Goal: Task Accomplishment & Management: Use online tool/utility

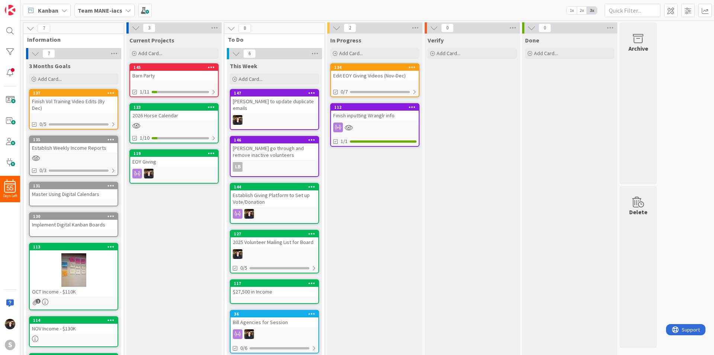
click at [125, 7] on icon at bounding box center [128, 10] width 6 height 6
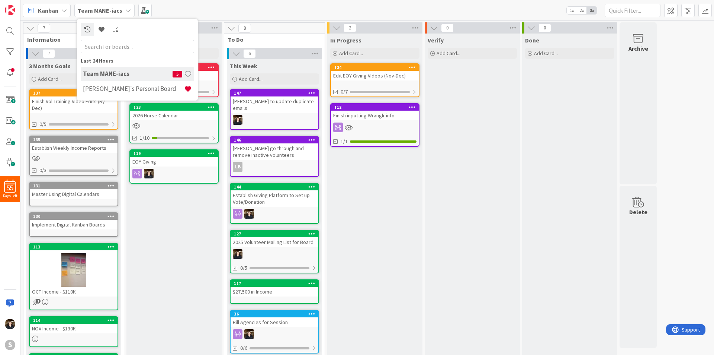
click at [122, 88] on h4 "[PERSON_NAME]'s Personal Board" at bounding box center [133, 88] width 101 height 7
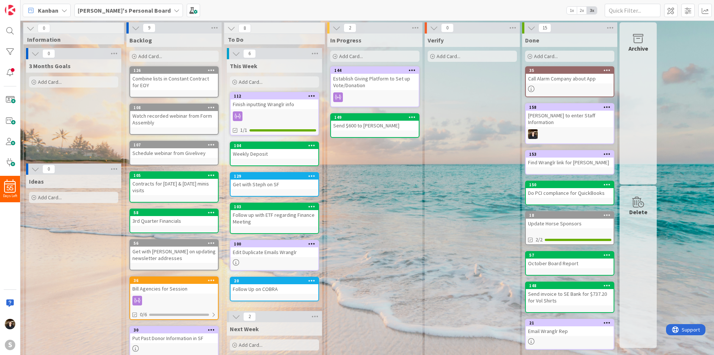
click at [292, 80] on div "Add Card..." at bounding box center [274, 81] width 89 height 11
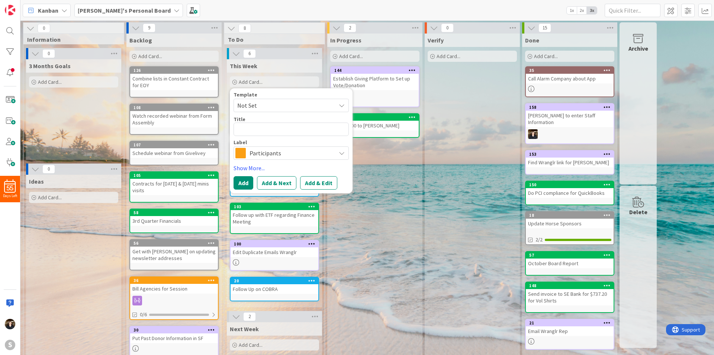
type textarea "x"
type textarea "Re"
type textarea "x"
type textarea "Rec"
type textarea "x"
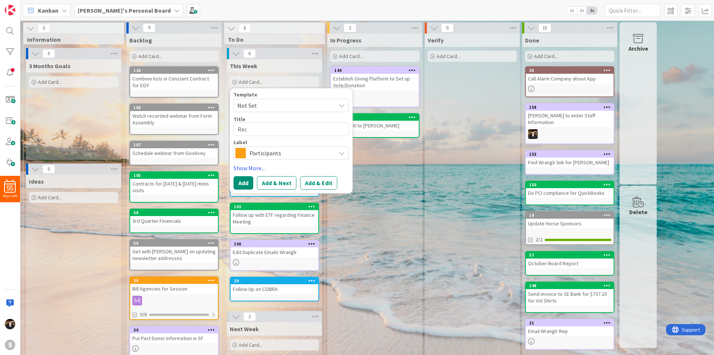
type textarea "Rece"
type textarea "x"
type textarea "Receip"
type textarea "x"
type textarea "Receipt"
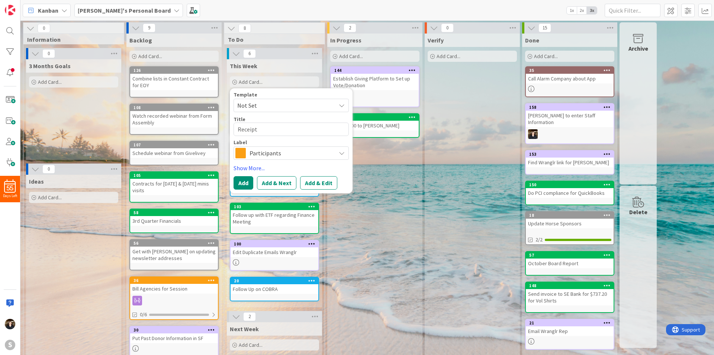
type textarea "x"
type textarea "Receipt"
type textarea "x"
type textarea "Receipt f"
type textarea "x"
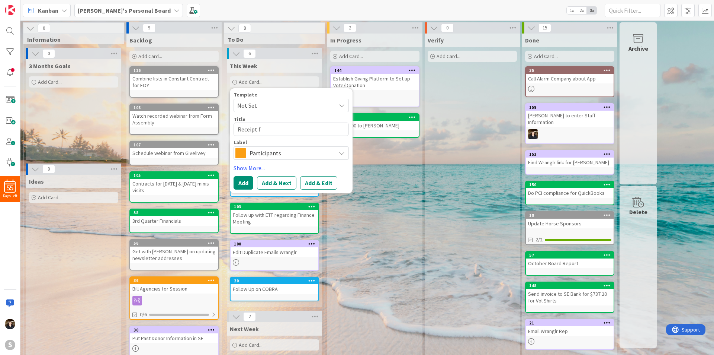
type textarea "Receipt fo"
type textarea "x"
type textarea "Receipt for"
type textarea "x"
type textarea "Receipt for"
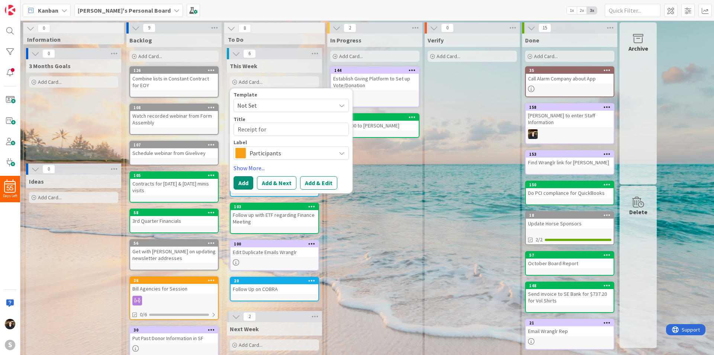
type textarea "x"
type textarea "Receipt for M"
type textarea "x"
type textarea "Receipt for Ma"
type textarea "x"
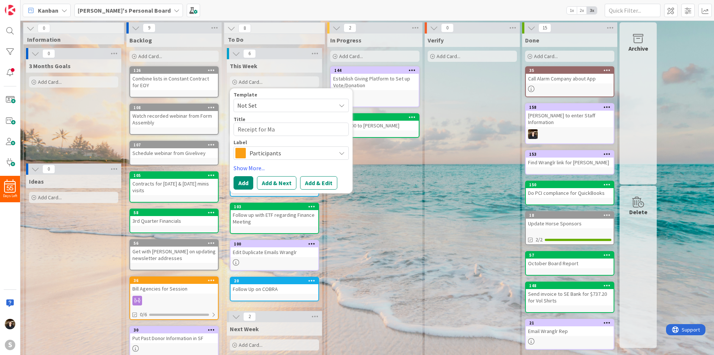
type textarea "Receipt for Max"
type textarea "x"
type textarea "Receipt for Max"
type textarea "x"
type textarea "Receipt for [PERSON_NAME]"
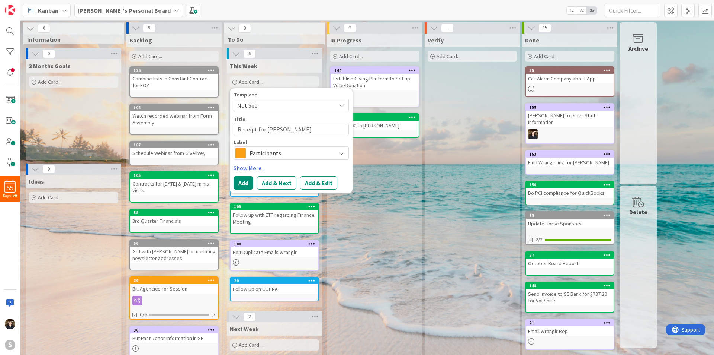
type textarea "x"
type textarea "Receipt for [PERSON_NAME]"
type textarea "x"
type textarea "Receipt for Max M fo"
type textarea "x"
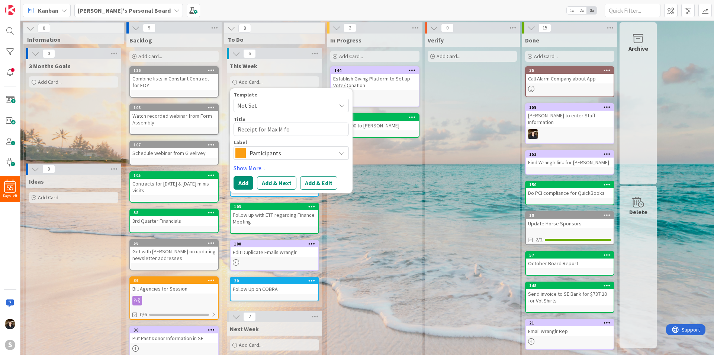
type textarea "Receipt for Max M for"
type textarea "x"
type textarea "Receipt for Max M for"
type textarea "x"
type textarea "Receipt for [PERSON_NAME] for S"
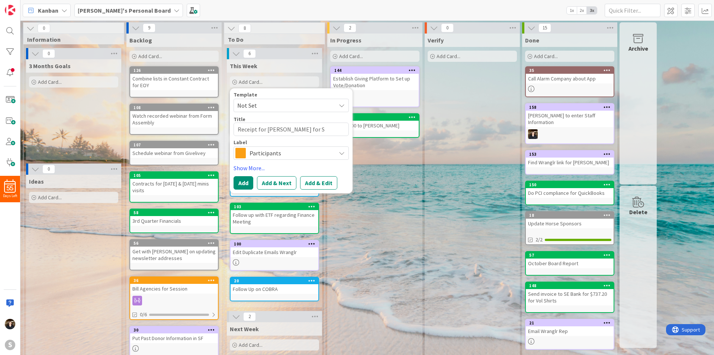
type textarea "x"
type textarea "Receipt for [PERSON_NAME] M for Su"
type textarea "x"
type textarea "Receipt for [PERSON_NAME] M for Sum"
type textarea "x"
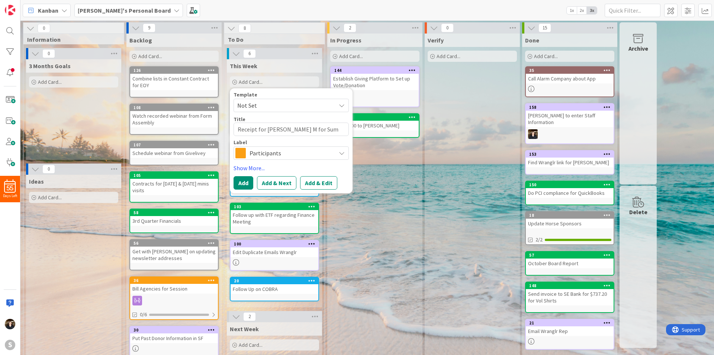
type textarea "Receipt for [PERSON_NAME] M for Summ"
type textarea "x"
type textarea "Receipt for [PERSON_NAME] M for Summe"
type textarea "x"
type textarea "Receipt for [PERSON_NAME] M for Summer"
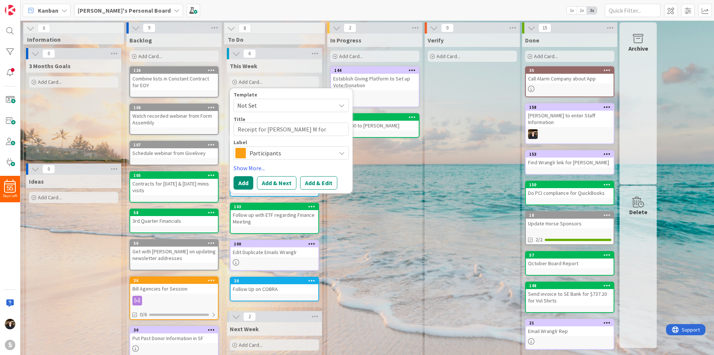
type textarea "x"
type textarea "Receipt for Max M for Summer &"
type textarea "x"
type textarea "Receipt for Max M for Summer &"
type textarea "x"
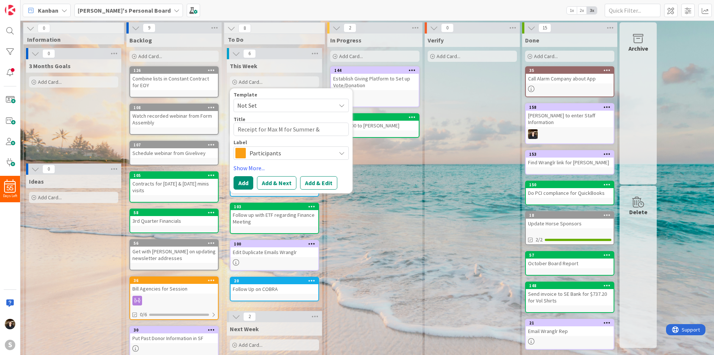
type textarea "Receipt for Max M for Summer & F"
type textarea "x"
type textarea "Receipt for Max M for Summer & Fa"
type textarea "x"
type textarea "Receipt for Max M for Summer & Fal"
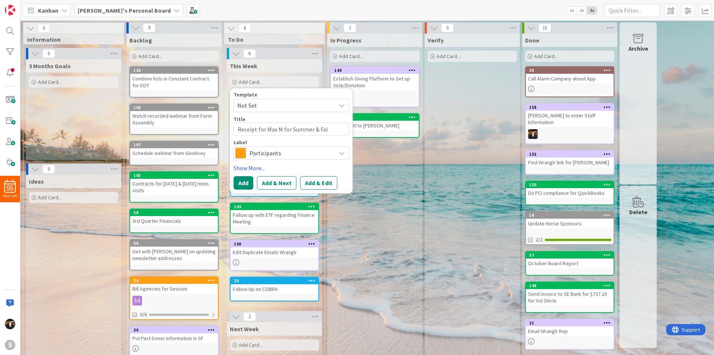
type textarea "x"
type textarea "Receipt for [PERSON_NAME] M for Summer & Fall"
click at [248, 182] on button "Add" at bounding box center [244, 182] width 20 height 13
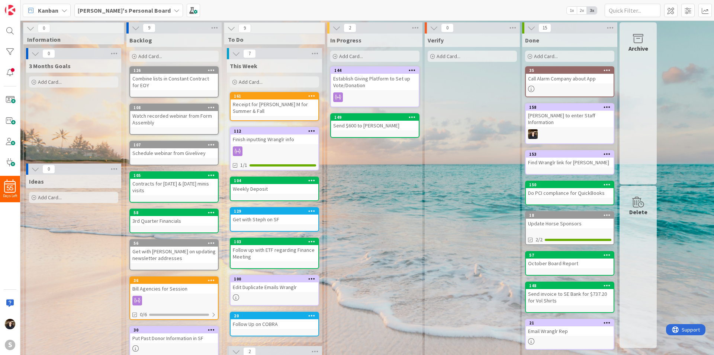
click at [166, 56] on div "Add Card..." at bounding box center [173, 56] width 89 height 11
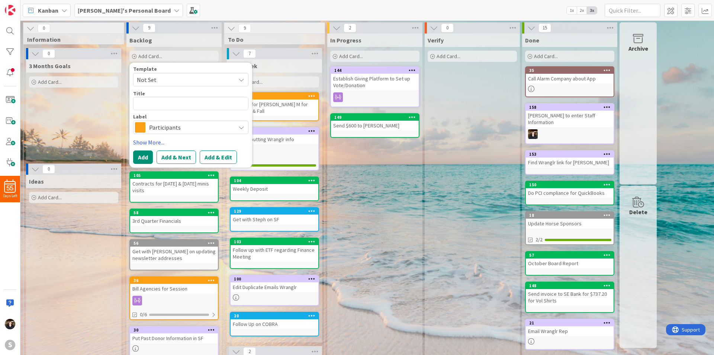
type textarea "x"
type textarea "G"
type textarea "x"
type textarea "Go"
type textarea "x"
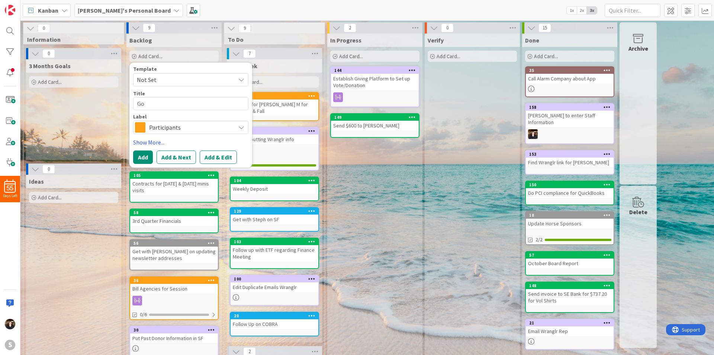
type textarea "Go"
type textarea "x"
type textarea "Go t"
type textarea "x"
type textarea "Go th"
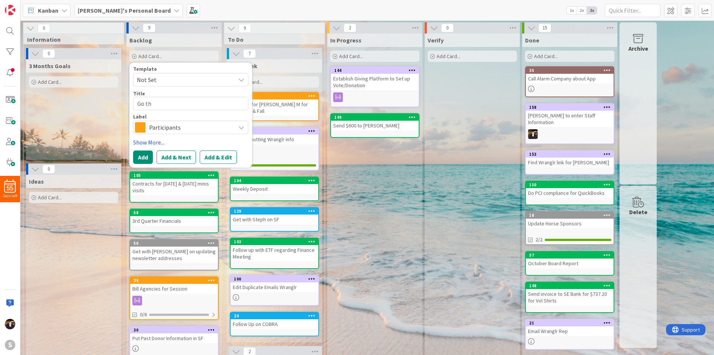
type textarea "x"
type textarea "Go thr"
type textarea "x"
type textarea "Go thro"
type textarea "x"
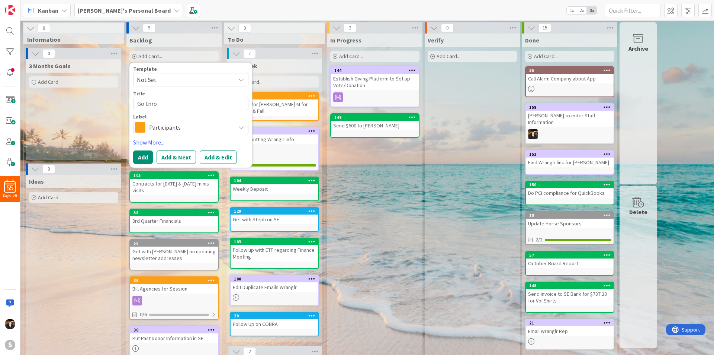
type textarea "Go throu"
type textarea "x"
type textarea "Go throug"
type textarea "x"
type textarea "Go through"
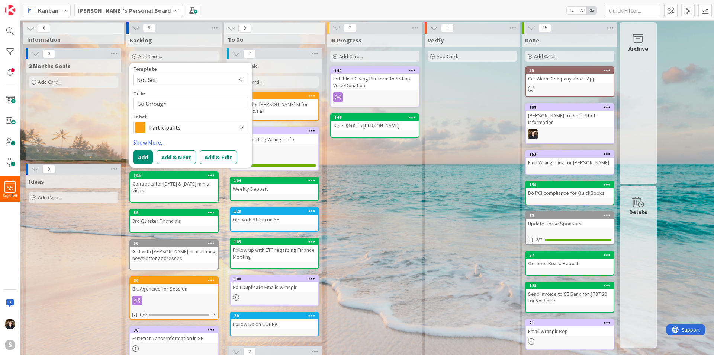
type textarea "x"
type textarea "Go through"
type textarea "x"
type textarea "Go through U"
type textarea "x"
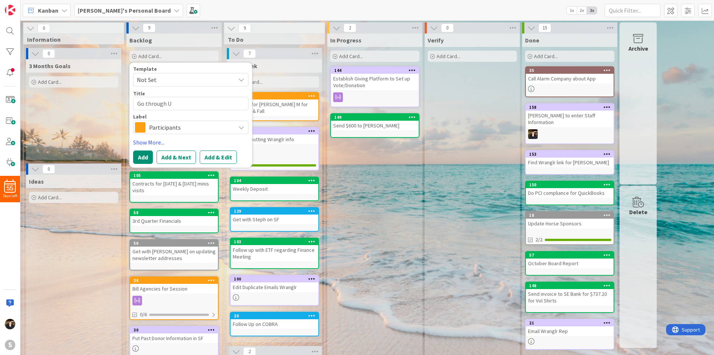
type textarea "Go through Un"
type textarea "x"
type textarea "Go through Unap"
type textarea "x"
type textarea "Go through Unapp"
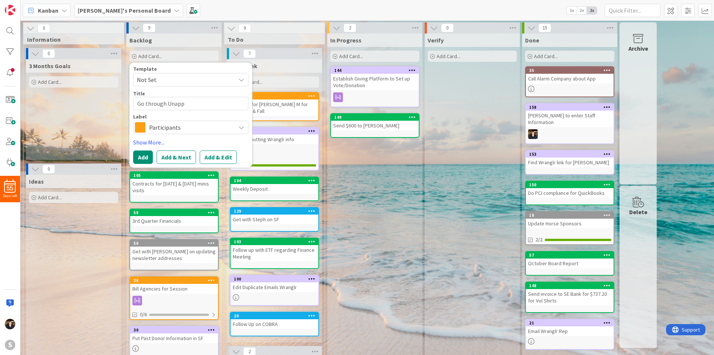
type textarea "x"
type textarea "Go through Unappl"
type textarea "x"
type textarea "Go through Unappli"
type textarea "x"
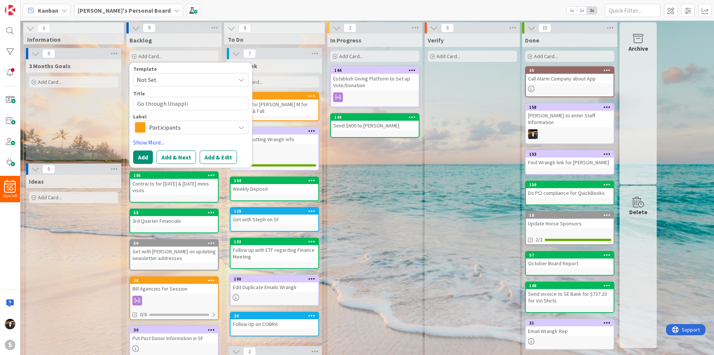
type textarea "Go through Unapplie"
type textarea "x"
type textarea "Go through Unapplied"
type textarea "x"
type textarea "Go through Unapplied"
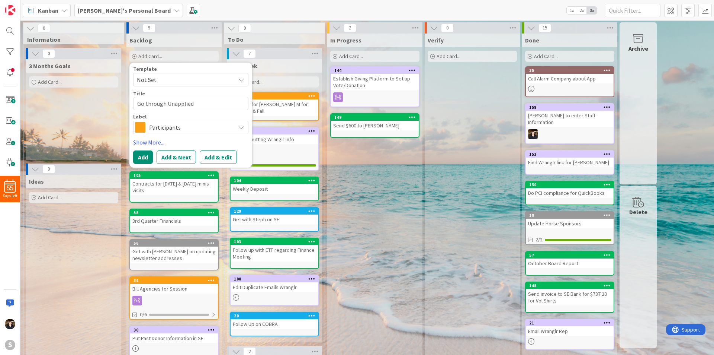
type textarea "x"
type textarea "Go through Unapplied C"
type textarea "x"
type textarea "Go through Unapplied Ca"
type textarea "x"
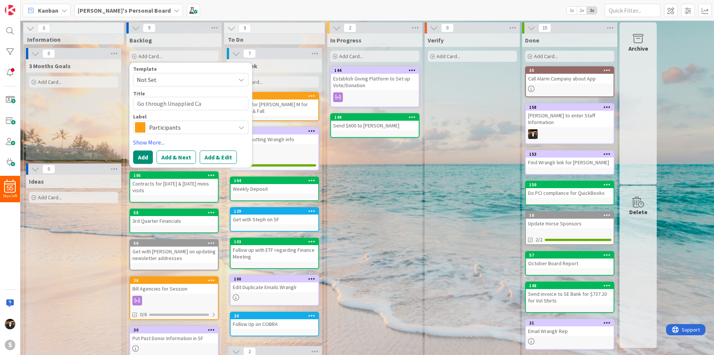
type textarea "Go through Unapplied Cas"
type textarea "x"
type textarea "Go through Unapplied Cash"
type textarea "x"
type textarea "Go through Unapplied Cash"
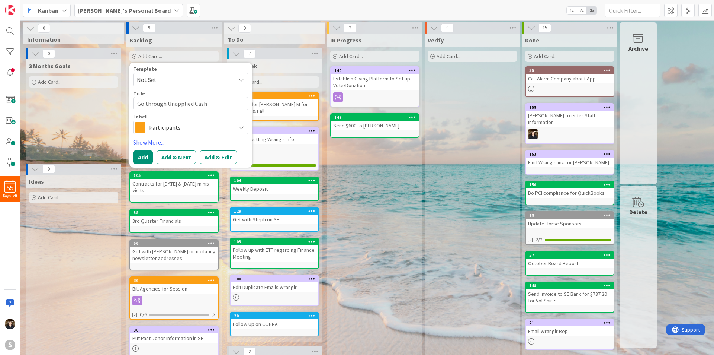
type textarea "x"
type textarea "Go through Unapplied Cash P"
type textarea "x"
type textarea "Go through Unapplied Cash Pa"
type textarea "x"
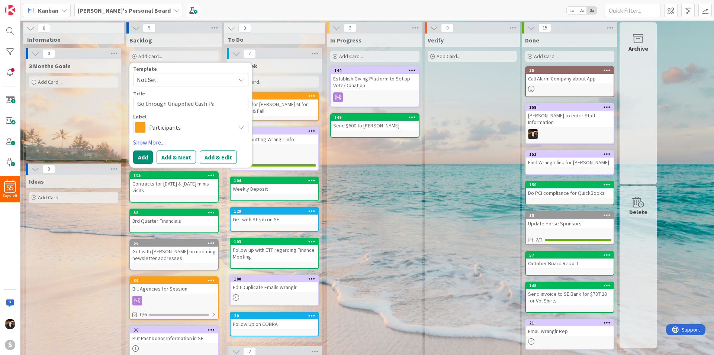
type textarea "Go through Unapplied Cash Pay"
type textarea "x"
type textarea "Go through Unapplied Cash Paym"
type textarea "x"
type textarea "Go through Unapplied Cash Paymet"
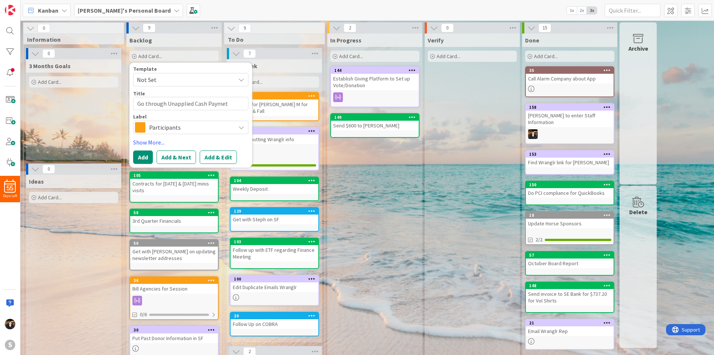
type textarea "x"
type textarea "Go through Unapplied Cash Paymetn"
type textarea "x"
type textarea "Go through Unapplied Cash Paymet"
type textarea "x"
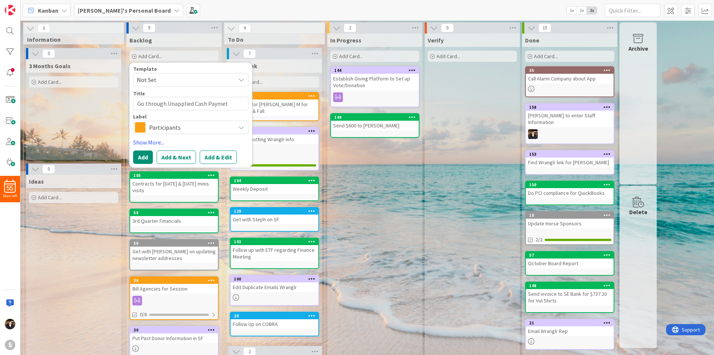
type textarea "Go through Unapplied Cash Paymetn"
type textarea "x"
type textarea "Go through Unapplied Cash Paymet"
type textarea "x"
type textarea "Go through Unapplied Cash Payme"
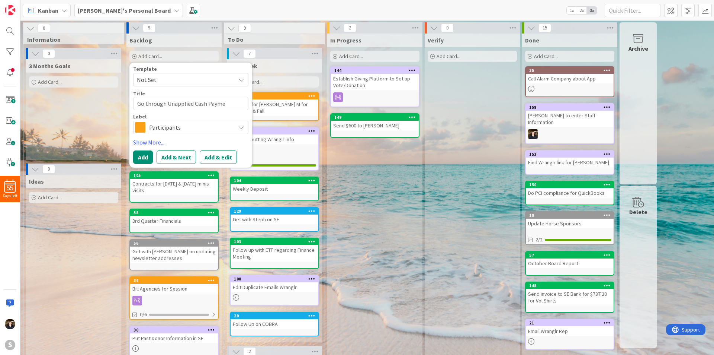
type textarea "x"
type textarea "Go through Unapplied Cash Paymen"
type textarea "x"
type textarea "Go through Unapplied Cash Payment"
type textarea "x"
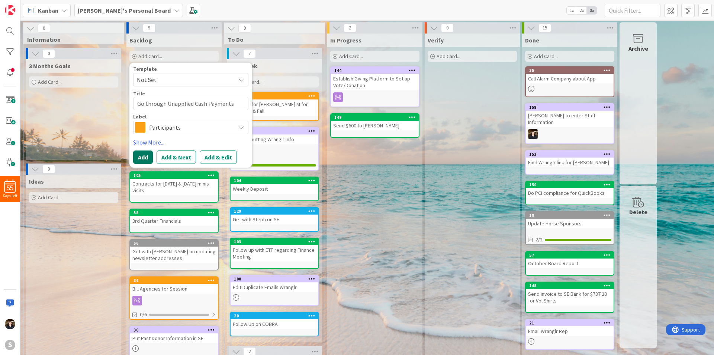
type textarea "Go through Unapplied Cash Payments"
click at [139, 159] on button "Add" at bounding box center [143, 156] width 20 height 13
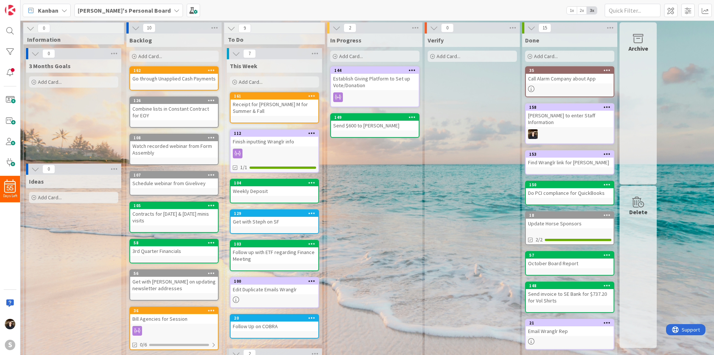
click at [313, 210] on icon at bounding box center [311, 212] width 7 height 5
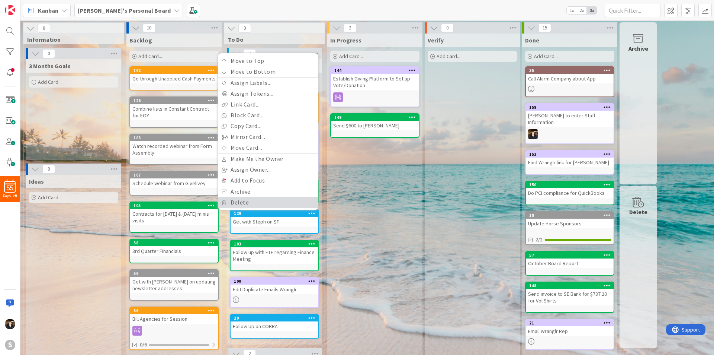
click at [251, 198] on link "Delete" at bounding box center [268, 202] width 100 height 11
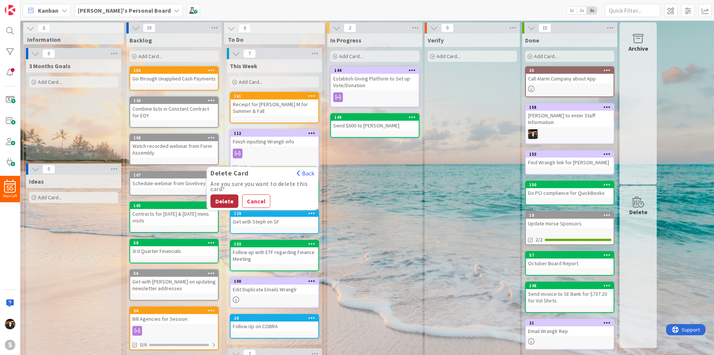
click at [225, 195] on button "Delete" at bounding box center [225, 200] width 28 height 13
